Goal: Task Accomplishment & Management: Use online tool/utility

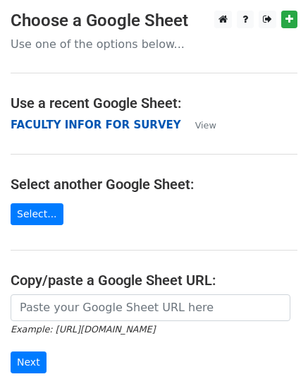
click at [108, 127] on strong "FACULTY INFOR FOR SURVEY" at bounding box center [96, 125] width 171 height 13
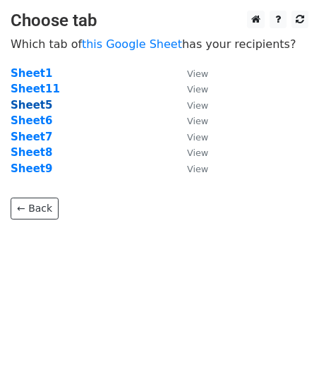
click at [32, 110] on strong "Sheet5" at bounding box center [32, 105] width 42 height 13
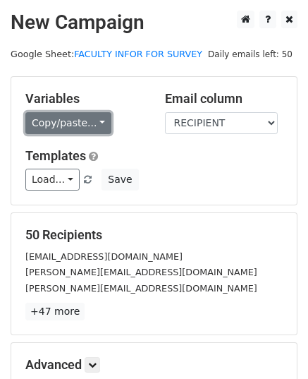
click at [94, 123] on link "Copy/paste..." at bounding box center [68, 123] width 86 height 22
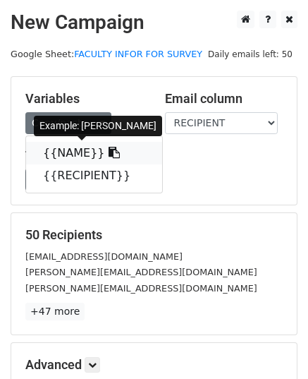
click at [69, 148] on link "{{NAME}}" at bounding box center [94, 153] width 136 height 23
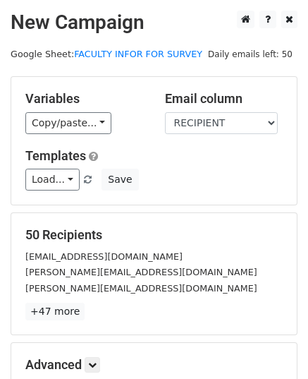
scroll to position [166, 0]
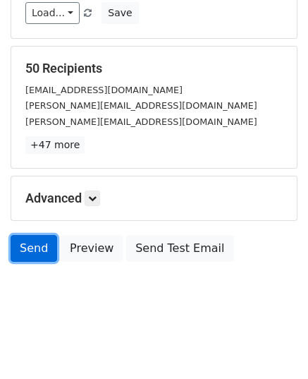
click at [32, 253] on link "Send" at bounding box center [34, 248] width 47 height 27
